Goal: Navigation & Orientation: Find specific page/section

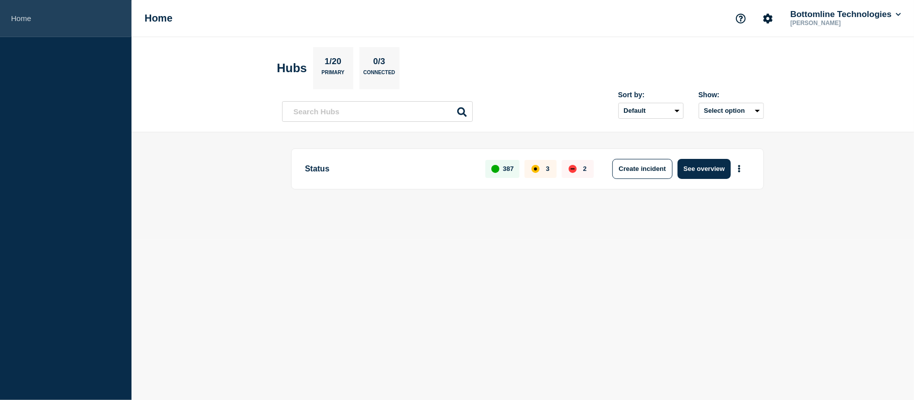
click at [17, 21] on link "Home" at bounding box center [65, 18] width 131 height 37
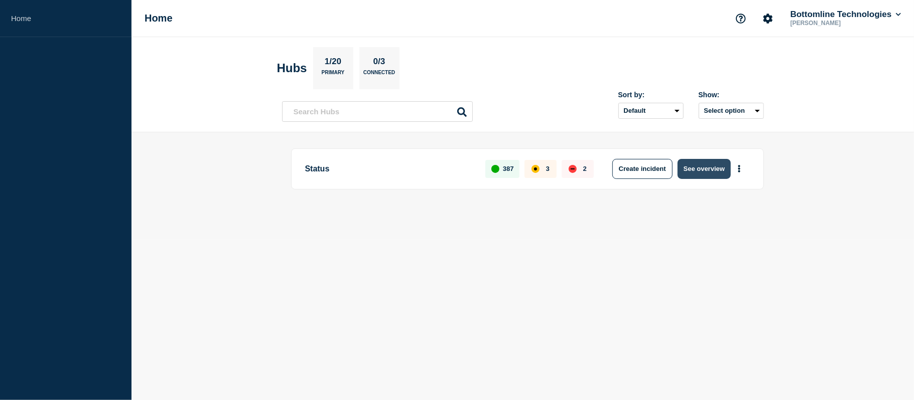
click at [703, 167] on button "See overview" at bounding box center [703, 169] width 53 height 20
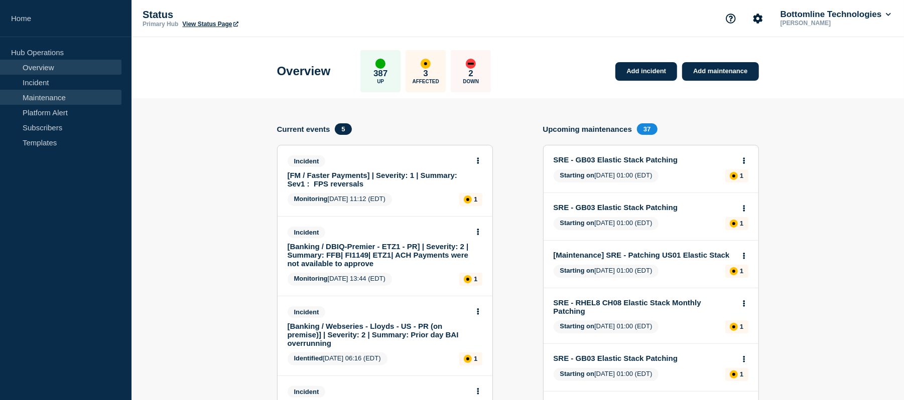
click at [54, 94] on link "Maintenance" at bounding box center [60, 97] width 121 height 15
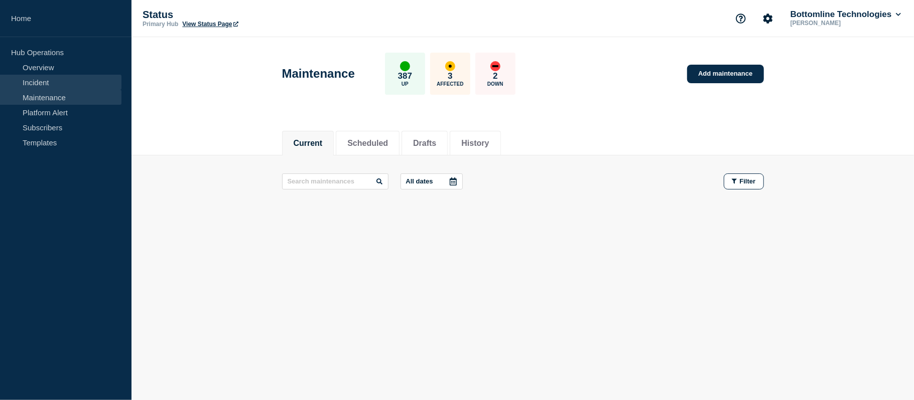
click at [94, 81] on link "Incident" at bounding box center [60, 82] width 121 height 15
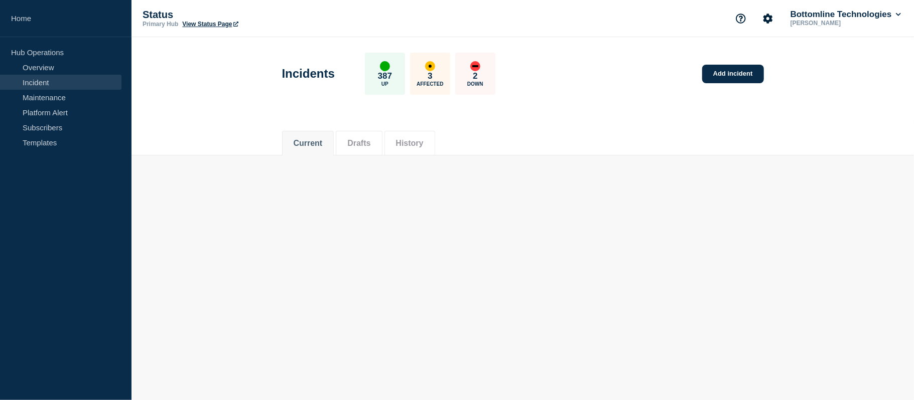
click at [94, 81] on link "Incident" at bounding box center [60, 82] width 121 height 15
click at [69, 103] on link "Maintenance" at bounding box center [60, 97] width 121 height 15
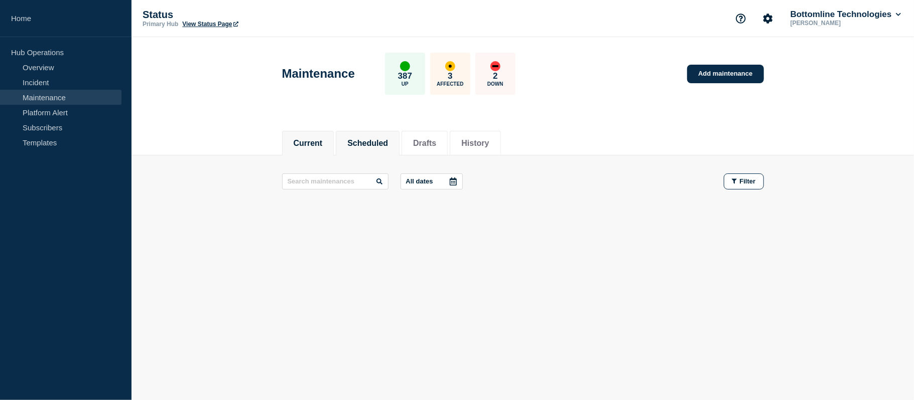
click at [376, 151] on li "Scheduled" at bounding box center [368, 143] width 64 height 25
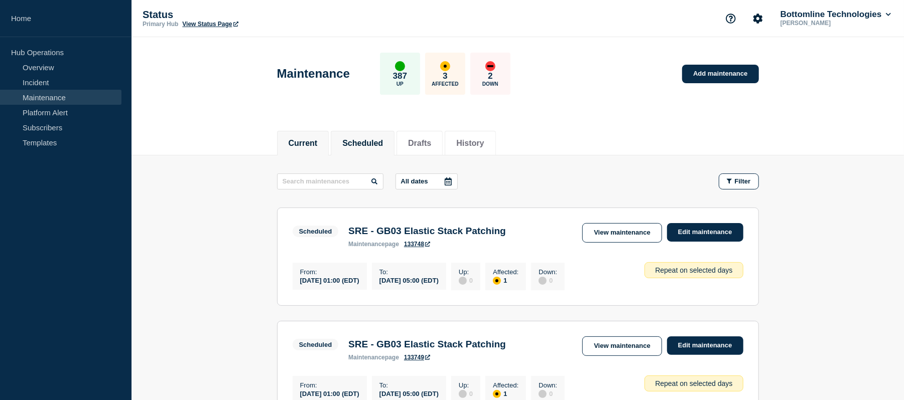
click at [312, 150] on li "Current" at bounding box center [303, 143] width 52 height 25
